Goal: Check status: Check status

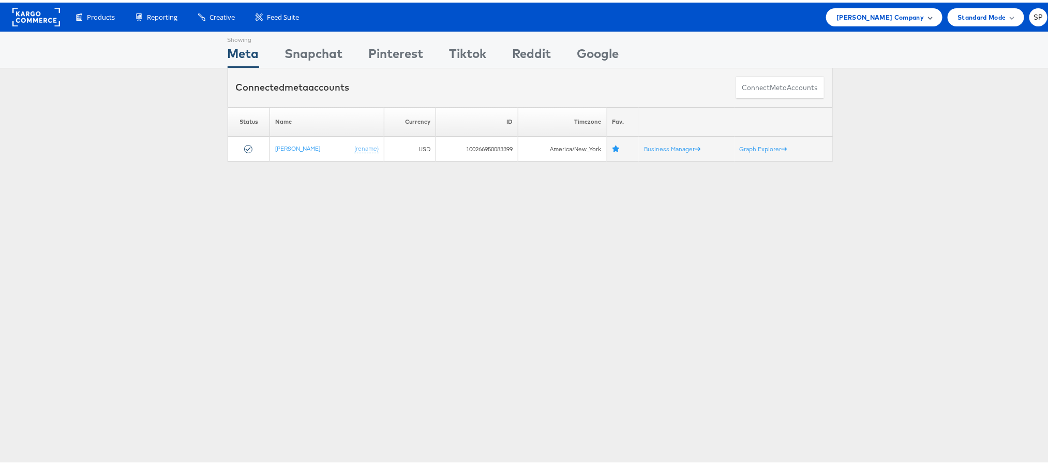
click at [848, 19] on span "Steve Madden Company" at bounding box center [879, 14] width 87 height 11
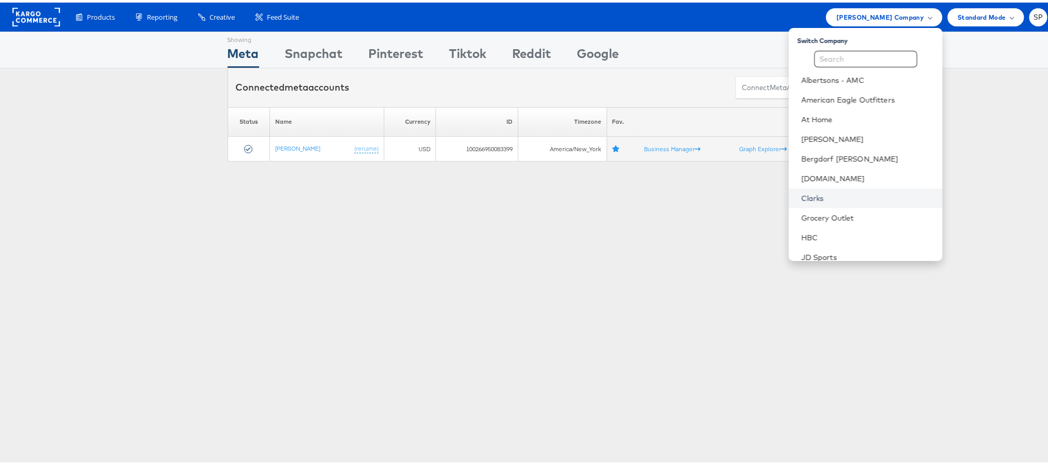
click at [801, 192] on link "Clarks" at bounding box center [867, 195] width 133 height 10
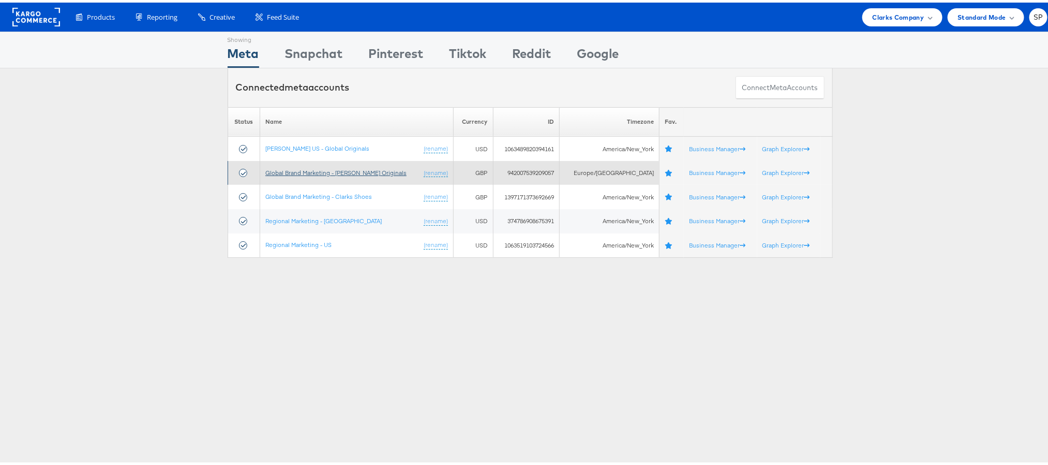
click at [357, 172] on link "Global Brand Marketing - Clarks Originals" at bounding box center [335, 170] width 141 height 8
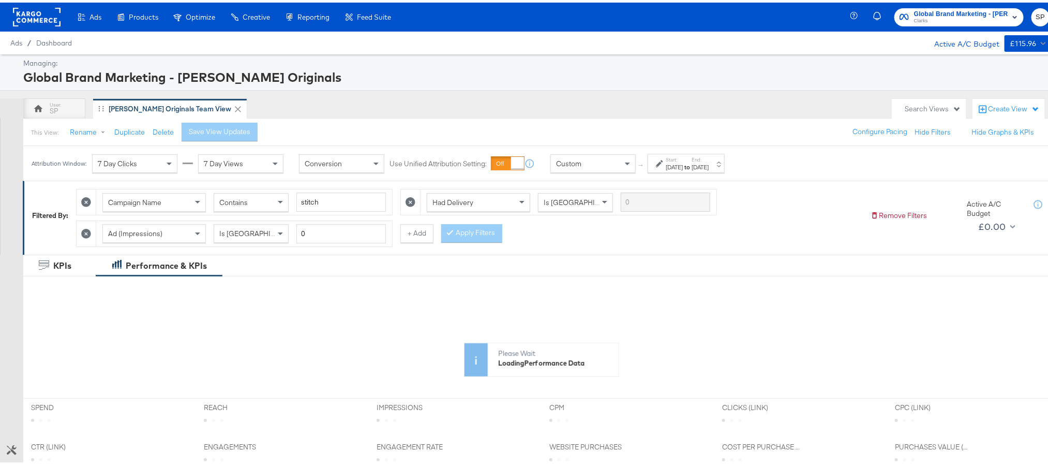
click at [667, 159] on label "Start:" at bounding box center [674, 157] width 17 height 7
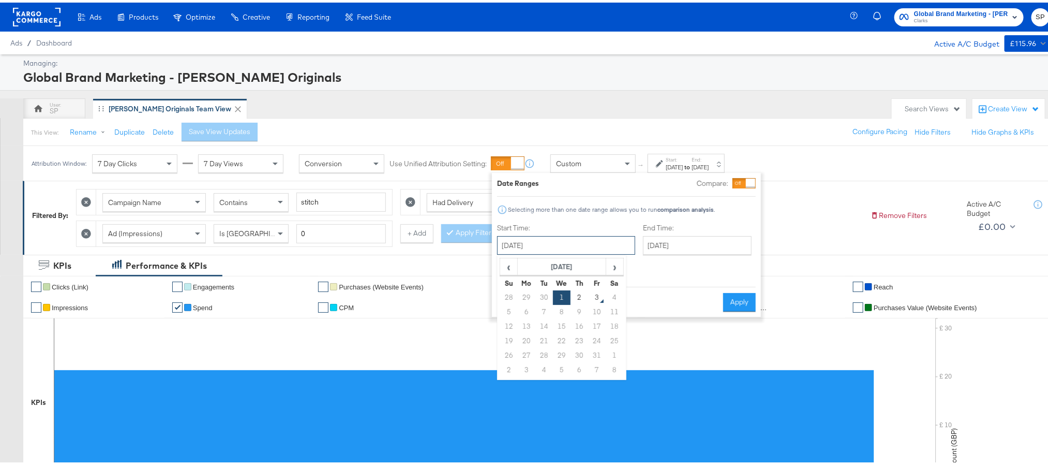
click at [573, 241] on input "[DATE]" at bounding box center [566, 242] width 138 height 19
click at [503, 260] on span "‹" at bounding box center [509, 264] width 16 height 16
click at [528, 298] on td "1" at bounding box center [527, 295] width 18 height 14
type input "[DATE]"
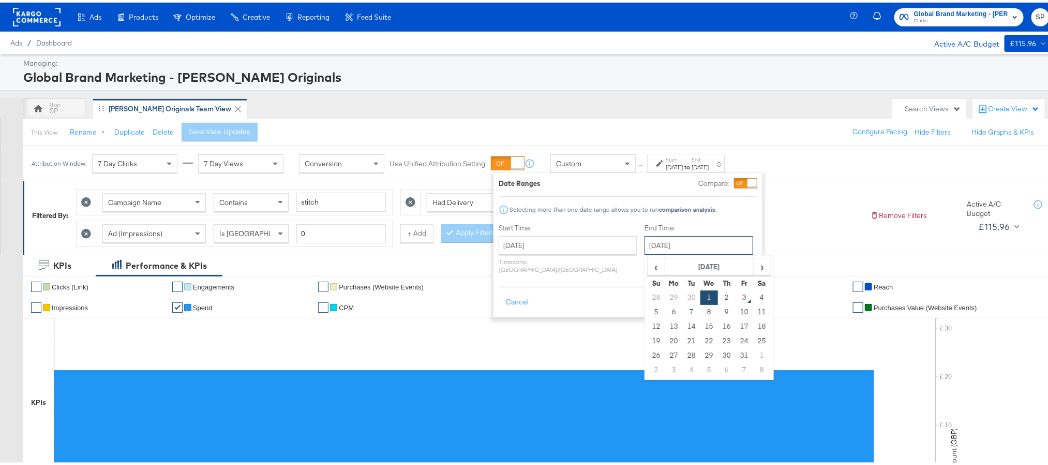
click at [662, 245] on input "[DATE]" at bounding box center [699, 242] width 109 height 19
click at [683, 296] on td "30" at bounding box center [692, 295] width 18 height 14
type input "[DATE]"
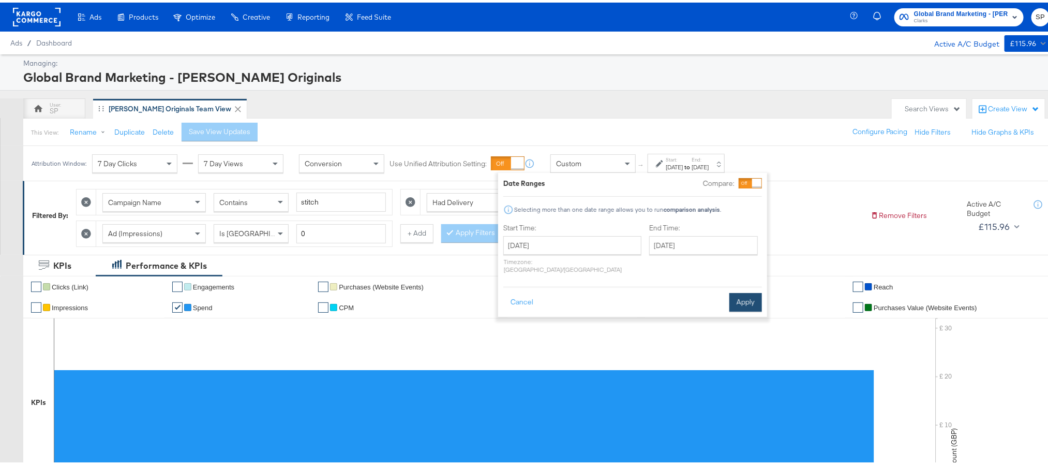
click at [744, 298] on button "Apply" at bounding box center [745, 299] width 33 height 19
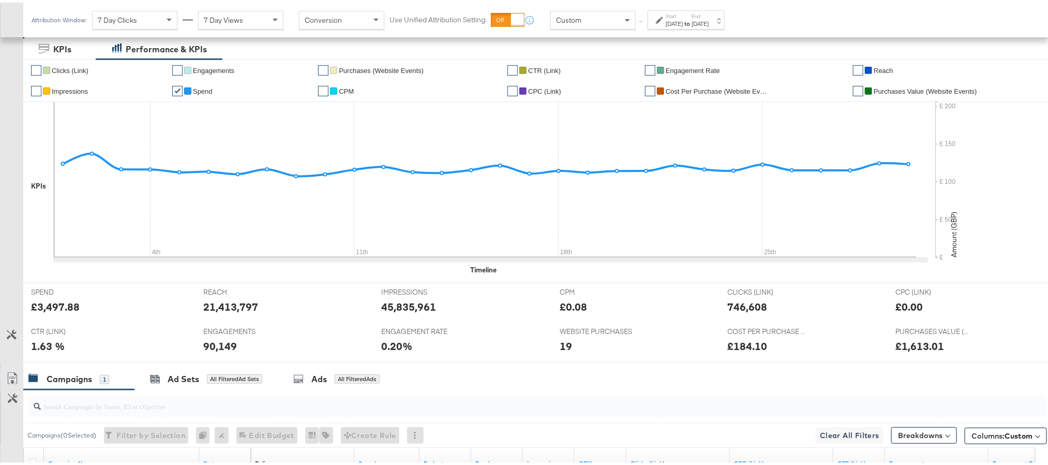
scroll to position [219, 0]
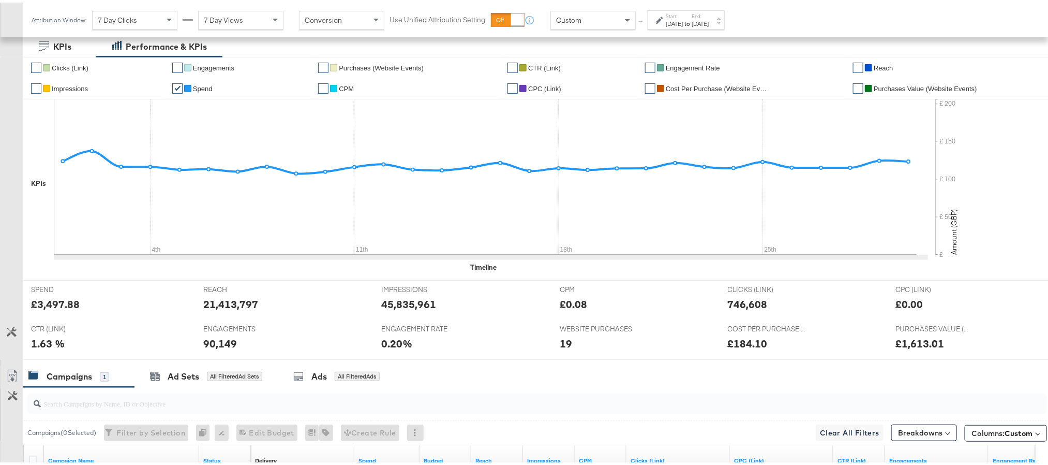
click at [407, 303] on div "45,835,961" at bounding box center [408, 301] width 55 height 15
copy div "45,835,961"
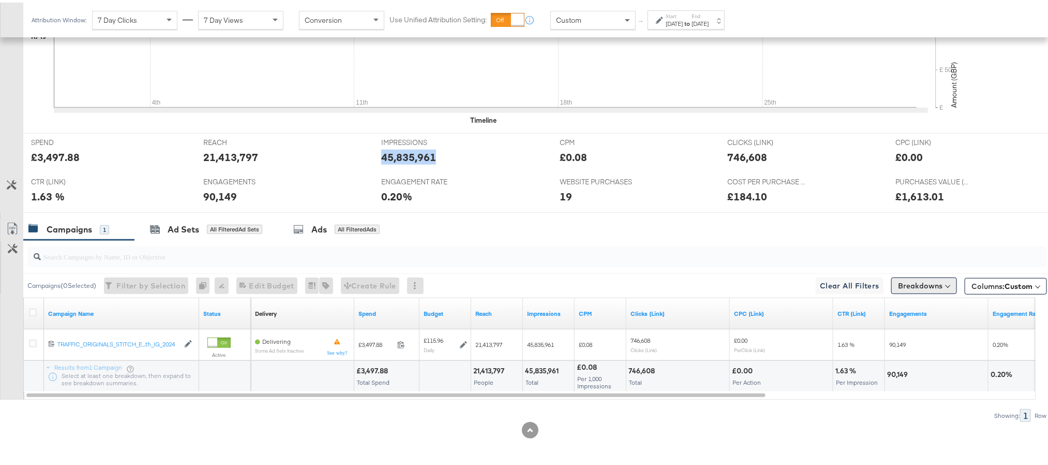
click at [905, 283] on button "Breakdowns" at bounding box center [924, 283] width 66 height 17
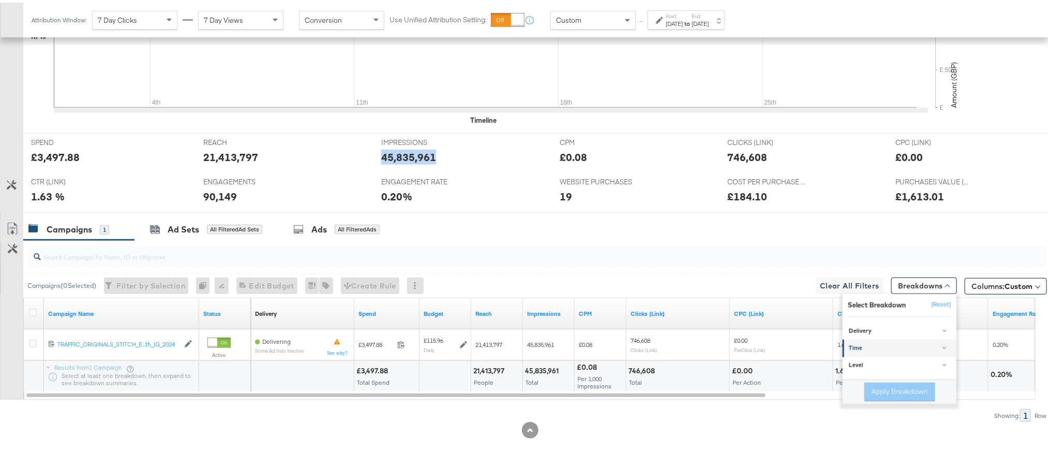
click at [909, 348] on div "Time" at bounding box center [900, 345] width 103 height 8
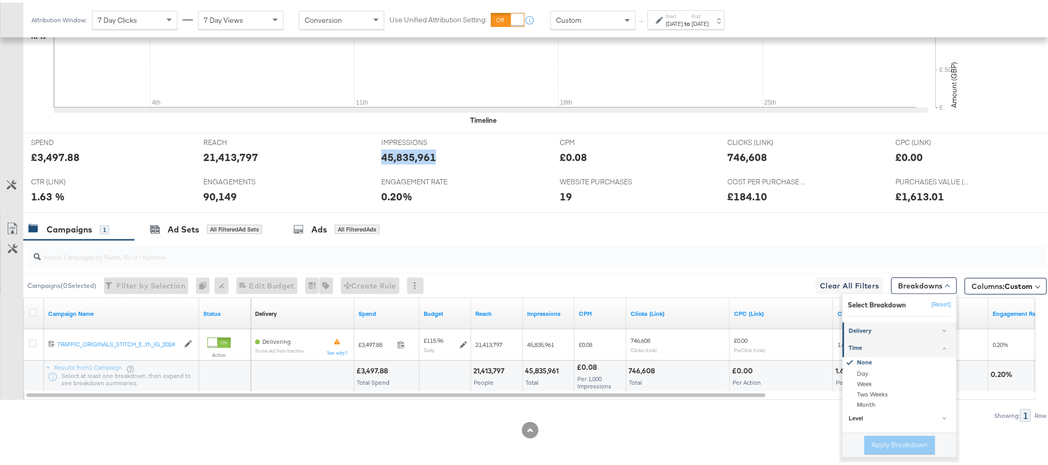
click at [911, 329] on div "Delivery" at bounding box center [900, 328] width 103 height 8
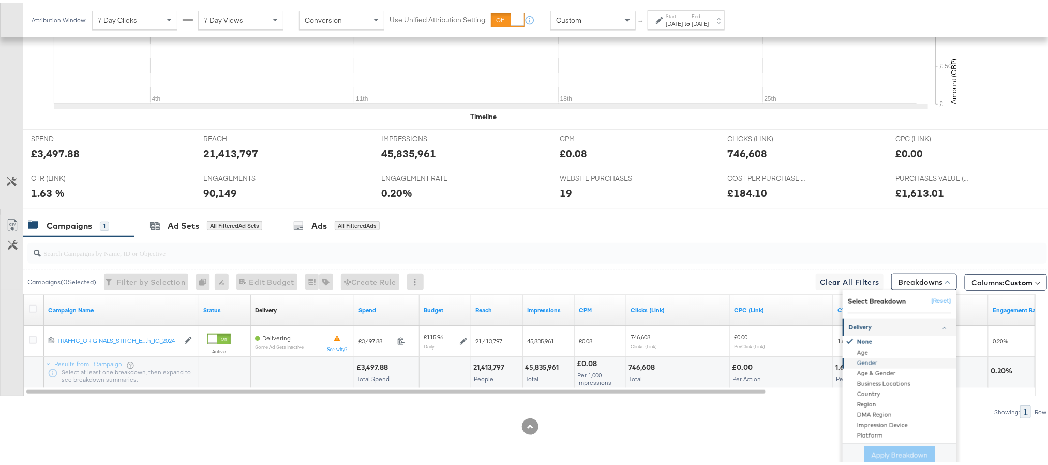
click at [902, 363] on div "Gender" at bounding box center [900, 361] width 112 height 10
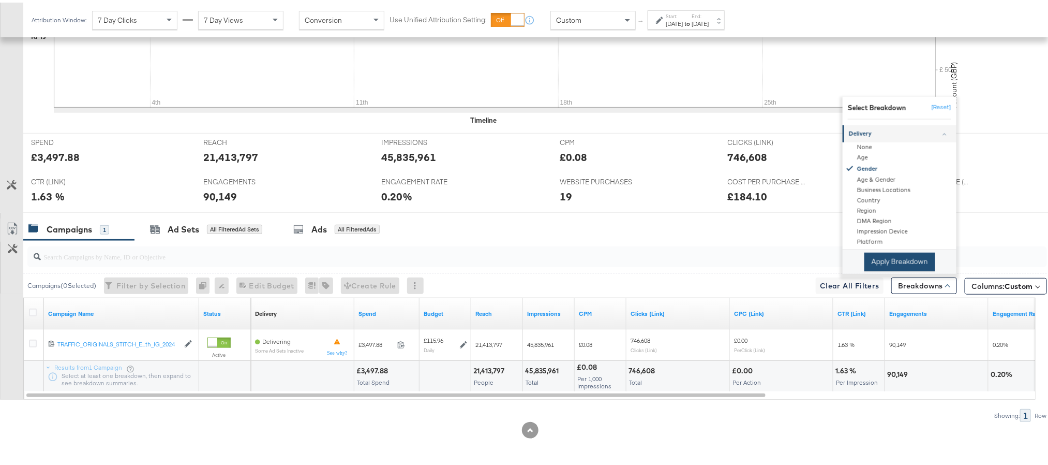
click at [894, 260] on button "Apply Breakdown" at bounding box center [899, 259] width 71 height 19
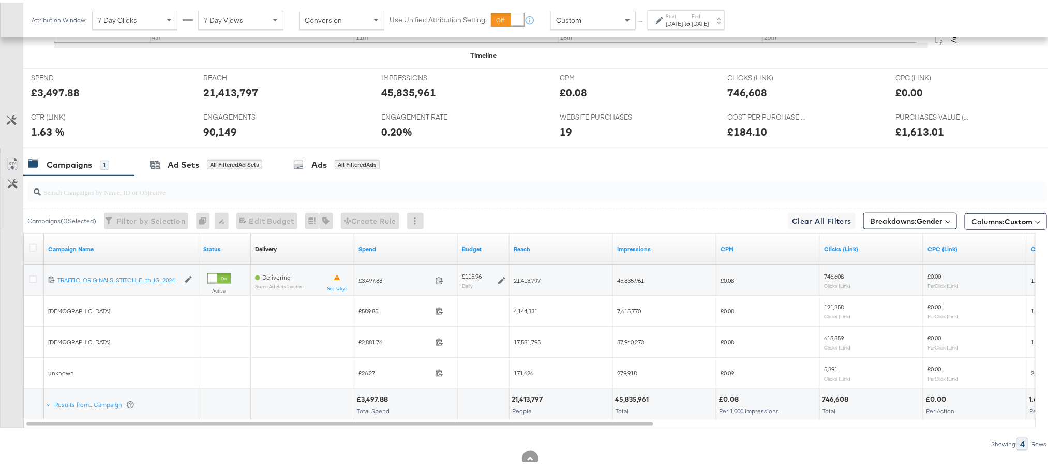
scroll to position [463, 0]
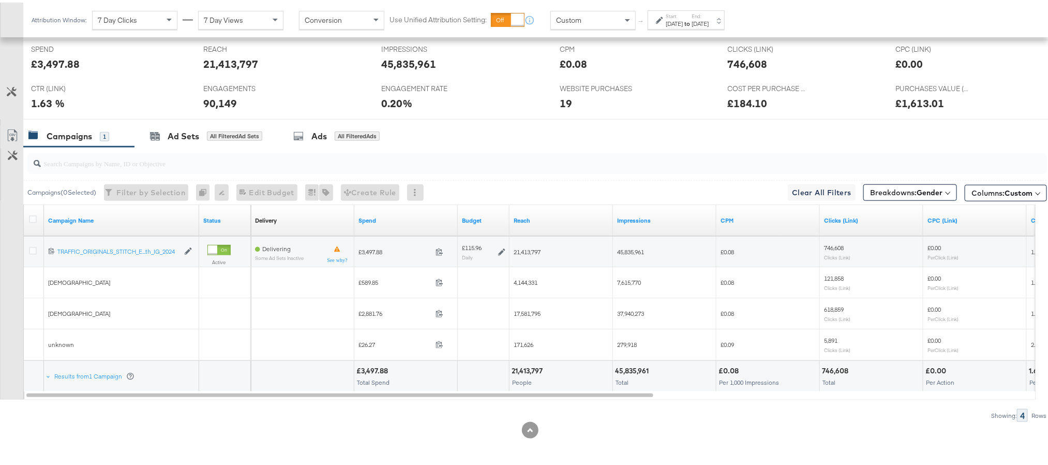
click at [531, 281] on span "4,144,331" at bounding box center [526, 280] width 24 height 8
copy span "4,144,331"
click at [630, 278] on span "7,615,770" at bounding box center [629, 280] width 24 height 8
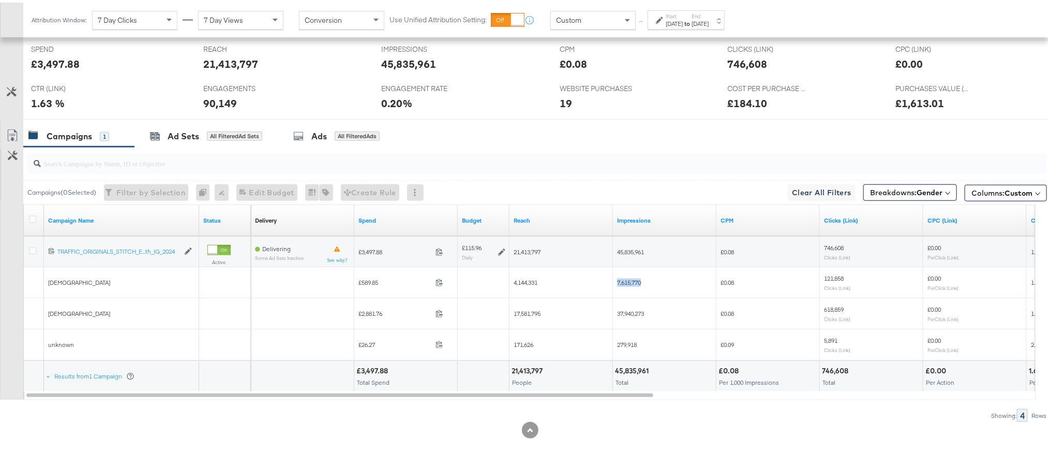
copy span "7,615,770"
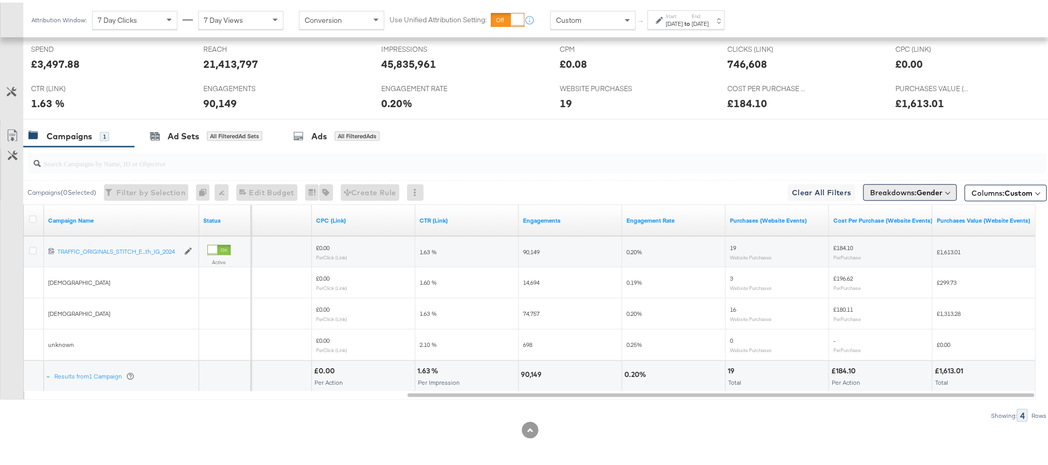
click at [917, 188] on b "Gender" at bounding box center [930, 189] width 26 height 9
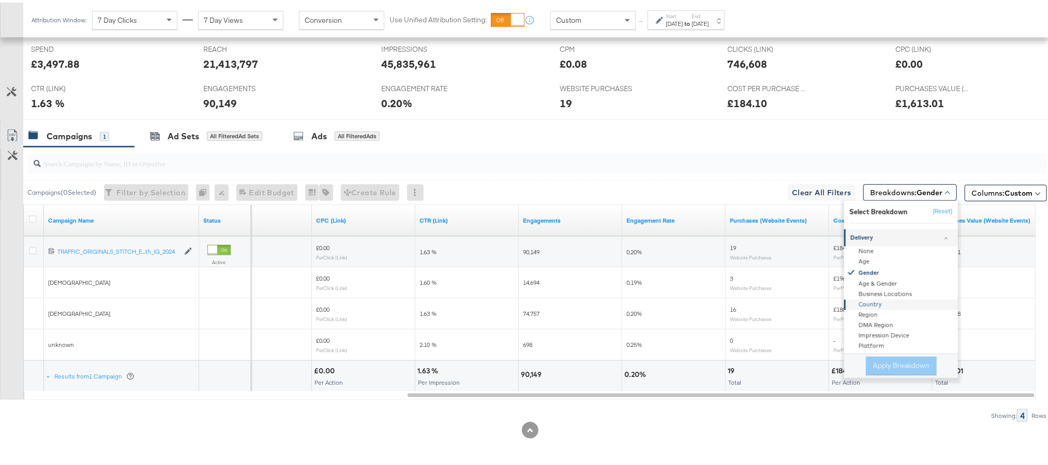
click at [864, 301] on div "Country" at bounding box center [902, 302] width 112 height 10
click at [874, 366] on button "Apply Breakdown" at bounding box center [901, 363] width 71 height 19
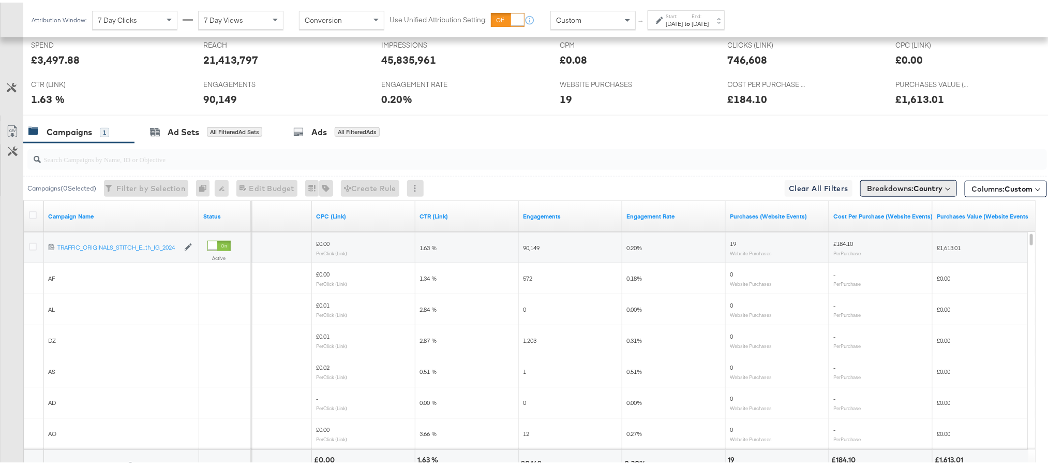
click at [896, 182] on button "Breakdowns: Country" at bounding box center [908, 185] width 97 height 17
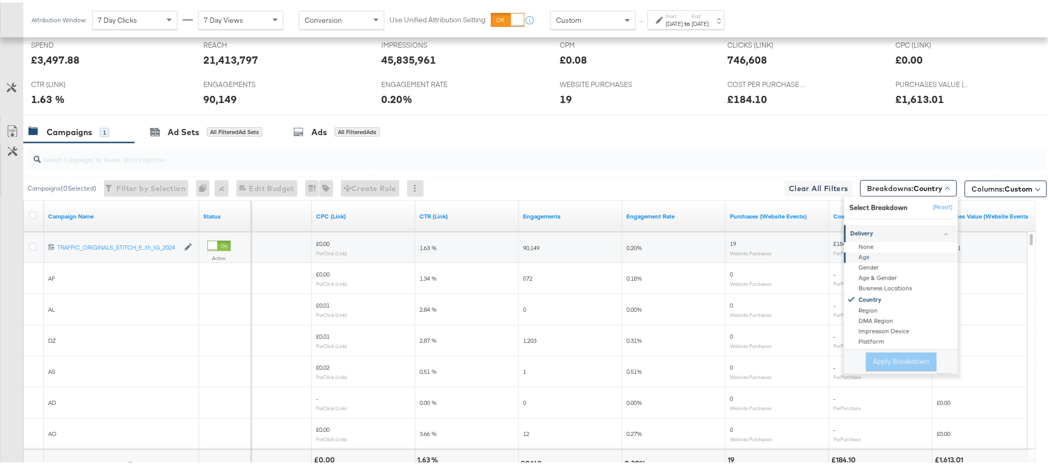
click at [879, 261] on div "Age" at bounding box center [902, 255] width 112 height 10
click at [893, 362] on button "Apply Breakdown" at bounding box center [901, 359] width 71 height 19
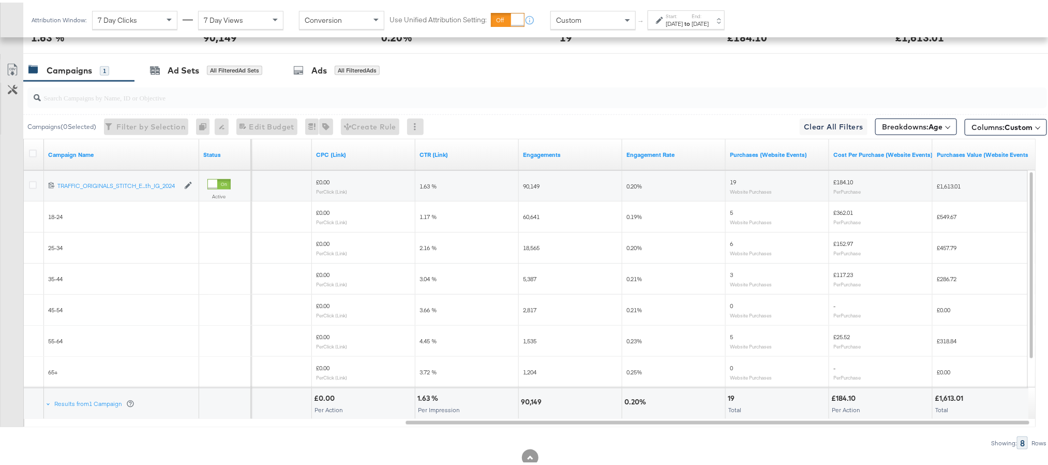
scroll to position [525, 0]
click at [848, 275] on span "£117.23" at bounding box center [843, 271] width 20 height 8
copy span "117.23"
click at [878, 445] on div "Showing: 8 Rows" at bounding box center [523, 439] width 1047 height 13
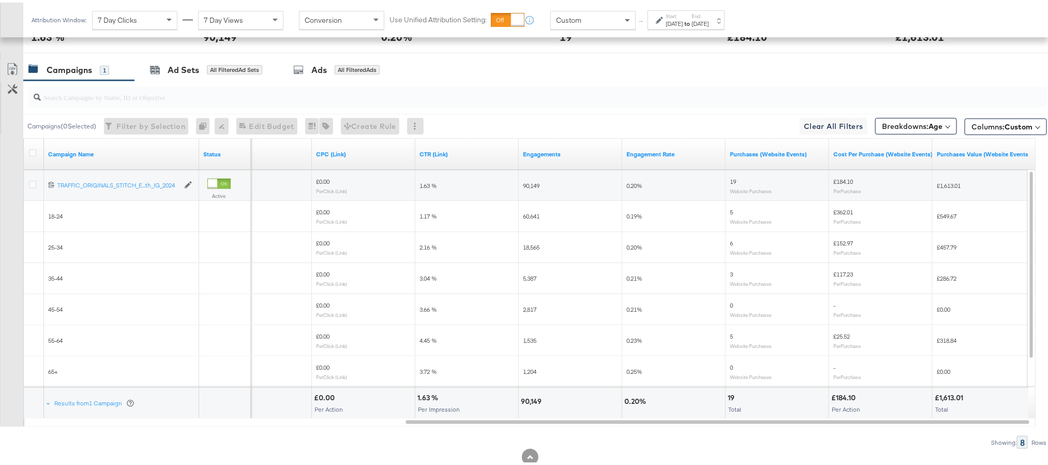
click at [939, 59] on div at bounding box center [530, 55] width 1060 height 8
click at [838, 126] on span "Clear All Filters This clears all applied filters" at bounding box center [833, 123] width 59 height 13
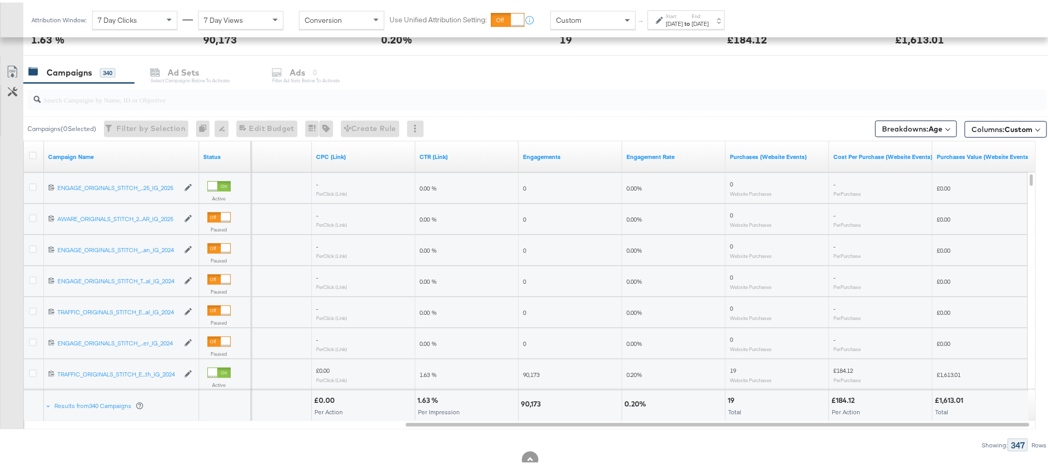
scroll to position [346, 0]
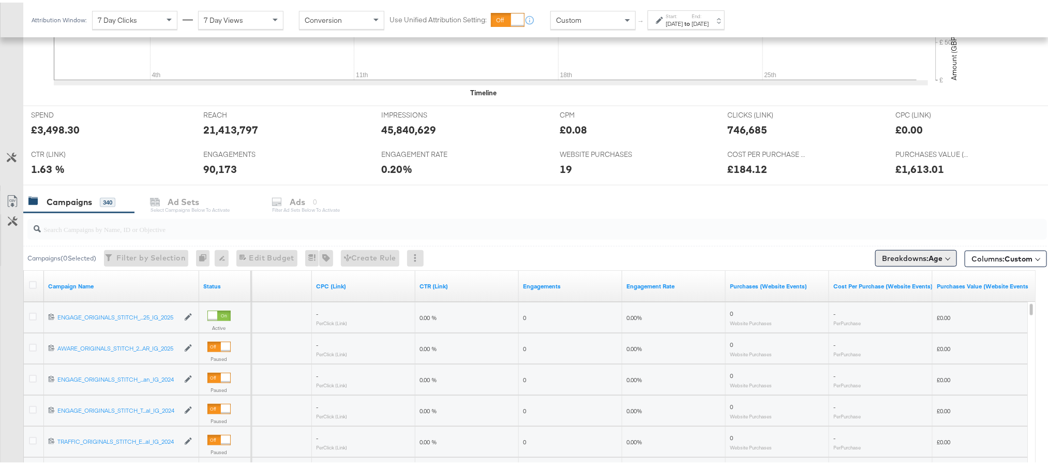
click at [891, 258] on span "Breakdowns: Age" at bounding box center [912, 255] width 61 height 10
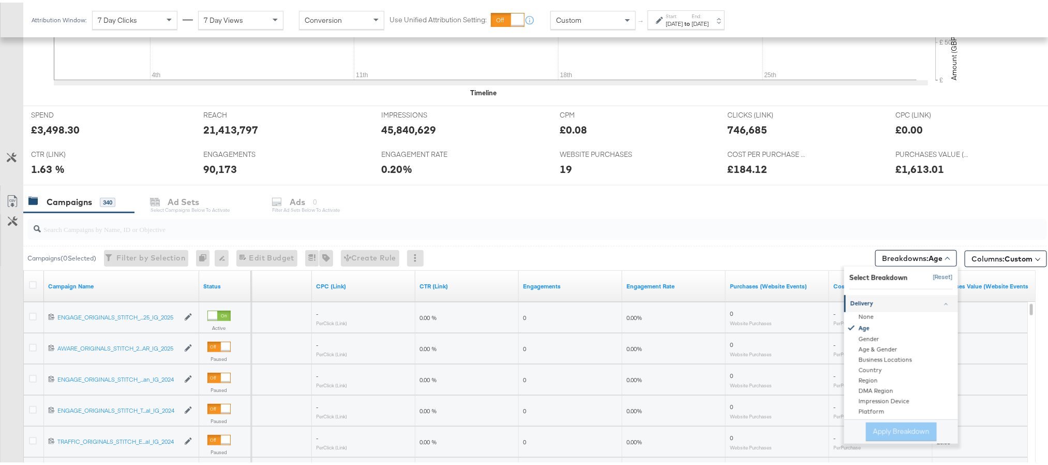
click at [927, 275] on button "[Reset]" at bounding box center [940, 274] width 26 height 17
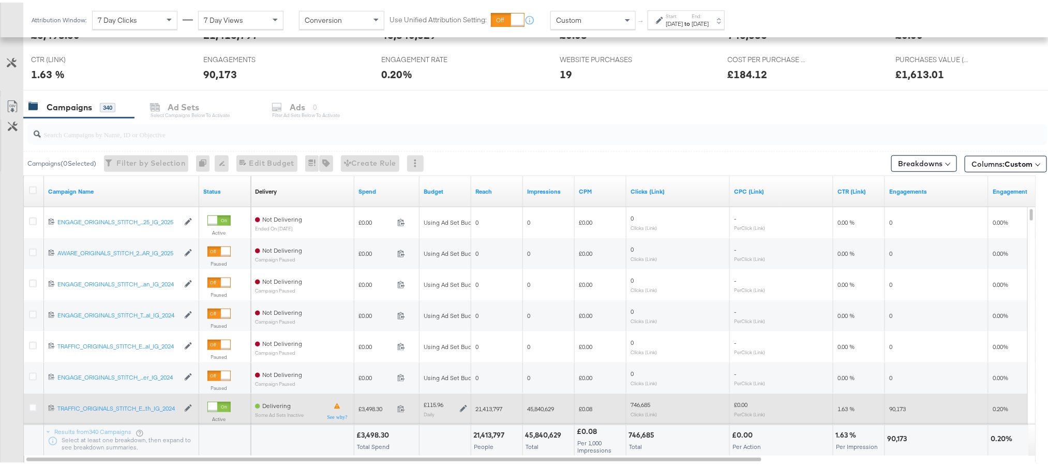
scroll to position [441, 0]
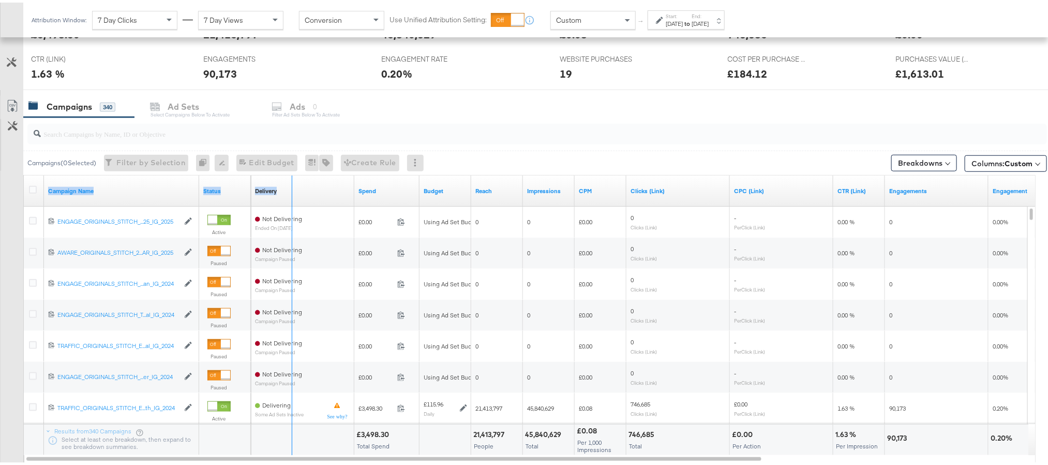
drag, startPoint x: 196, startPoint y: 182, endPoint x: 290, endPoint y: 177, distance: 94.3
click at [24, 173] on div "Campaign Name Status Delivery Sorting Unavailable Spend Budget Reach Impression…" at bounding box center [24, 173] width 0 height 0
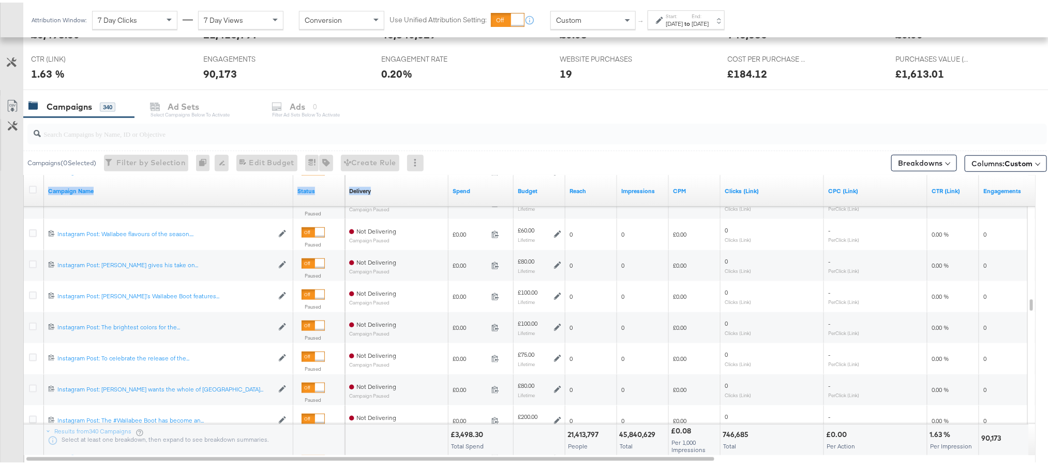
scroll to position [0, 0]
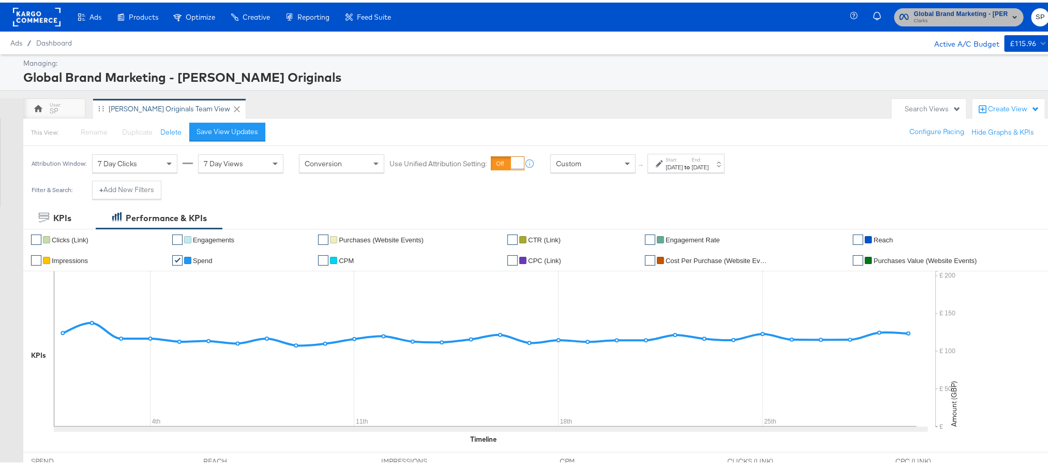
click at [949, 16] on span "Clarks" at bounding box center [961, 18] width 94 height 8
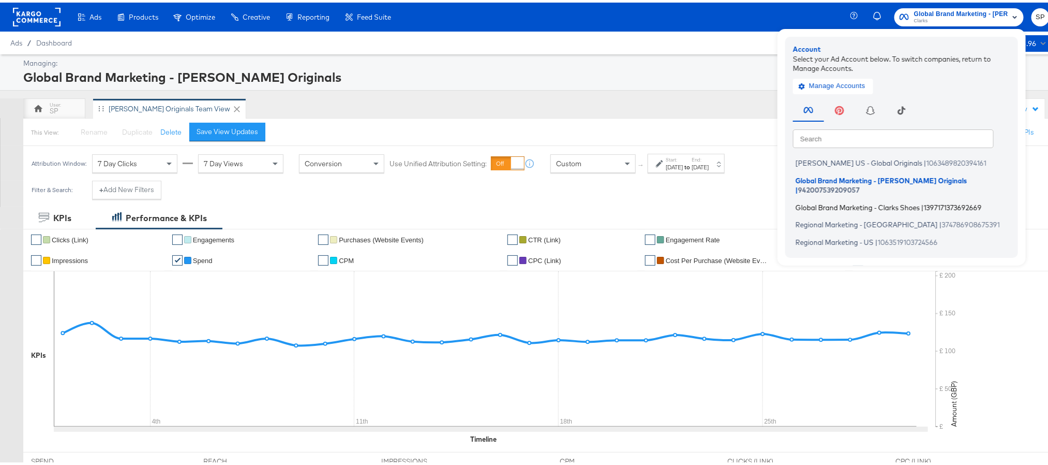
click at [864, 200] on span "Global Brand Marketing - Clarks Shoes" at bounding box center [858, 204] width 124 height 8
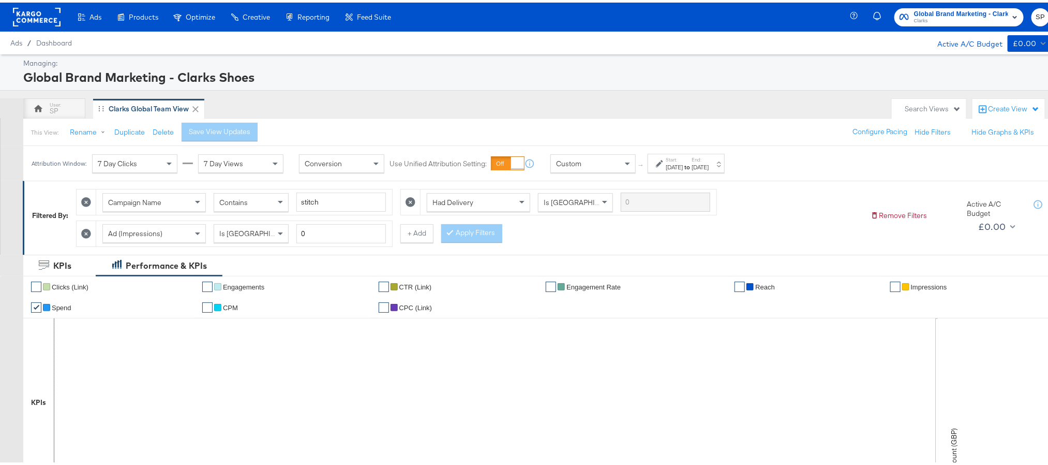
click at [683, 163] on div "[DATE]" at bounding box center [674, 164] width 17 height 8
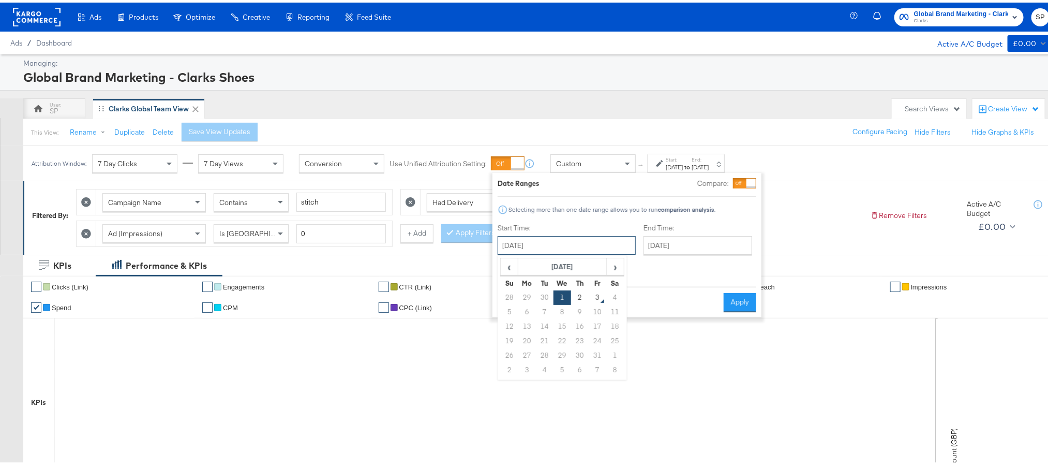
click at [544, 236] on input "[DATE]" at bounding box center [567, 242] width 138 height 19
click at [506, 268] on span "‹" at bounding box center [509, 264] width 16 height 16
click at [529, 296] on td "1" at bounding box center [527, 295] width 18 height 14
type input "[DATE]"
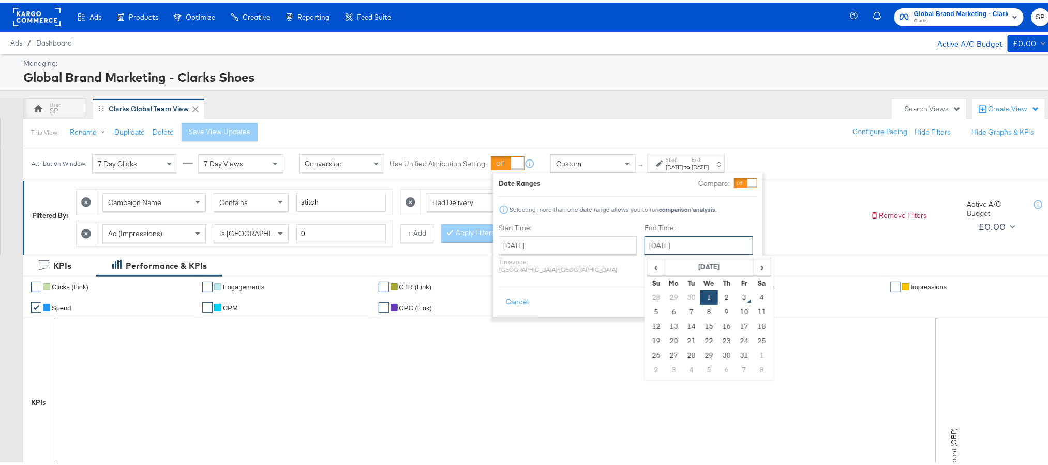
click at [672, 239] on input "[DATE]" at bounding box center [699, 242] width 109 height 19
click at [683, 296] on td "30" at bounding box center [692, 295] width 18 height 14
type input "[DATE]"
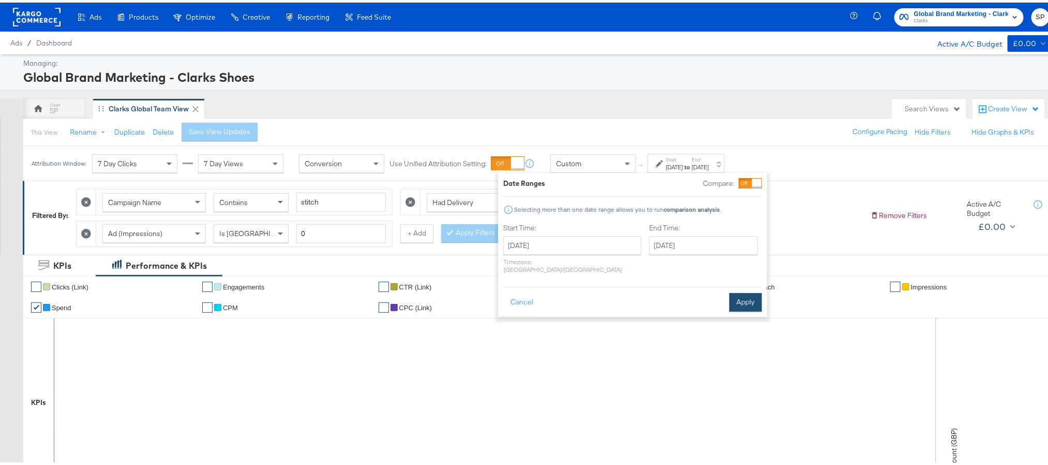
click at [736, 290] on button "Apply" at bounding box center [745, 299] width 33 height 19
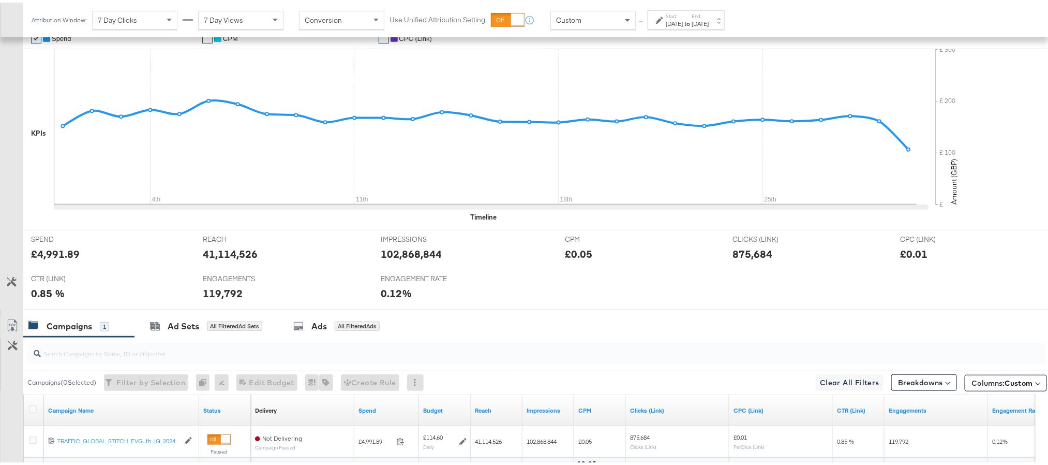
scroll to position [370, 0]
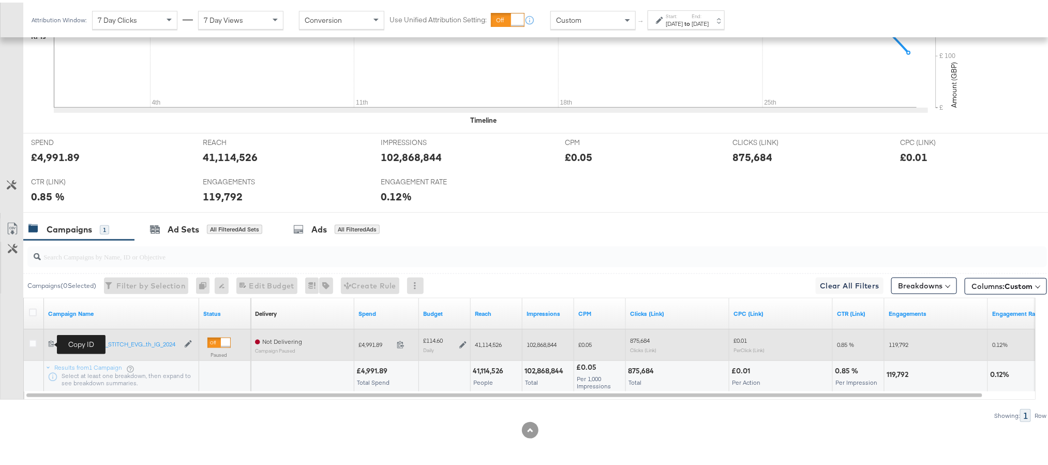
click at [50, 340] on icon at bounding box center [51, 340] width 7 height 7
